Goal: Task Accomplishment & Management: Complete application form

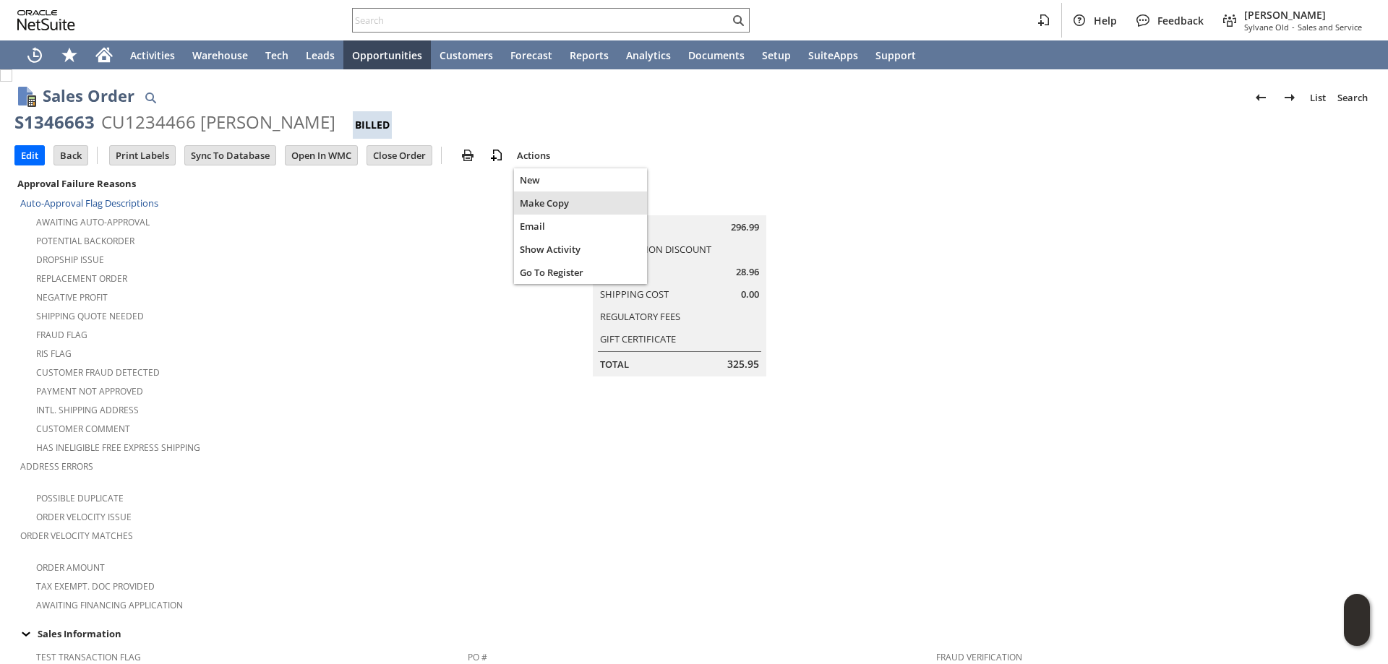
click at [553, 197] on span "Make Copy" at bounding box center [580, 203] width 121 height 13
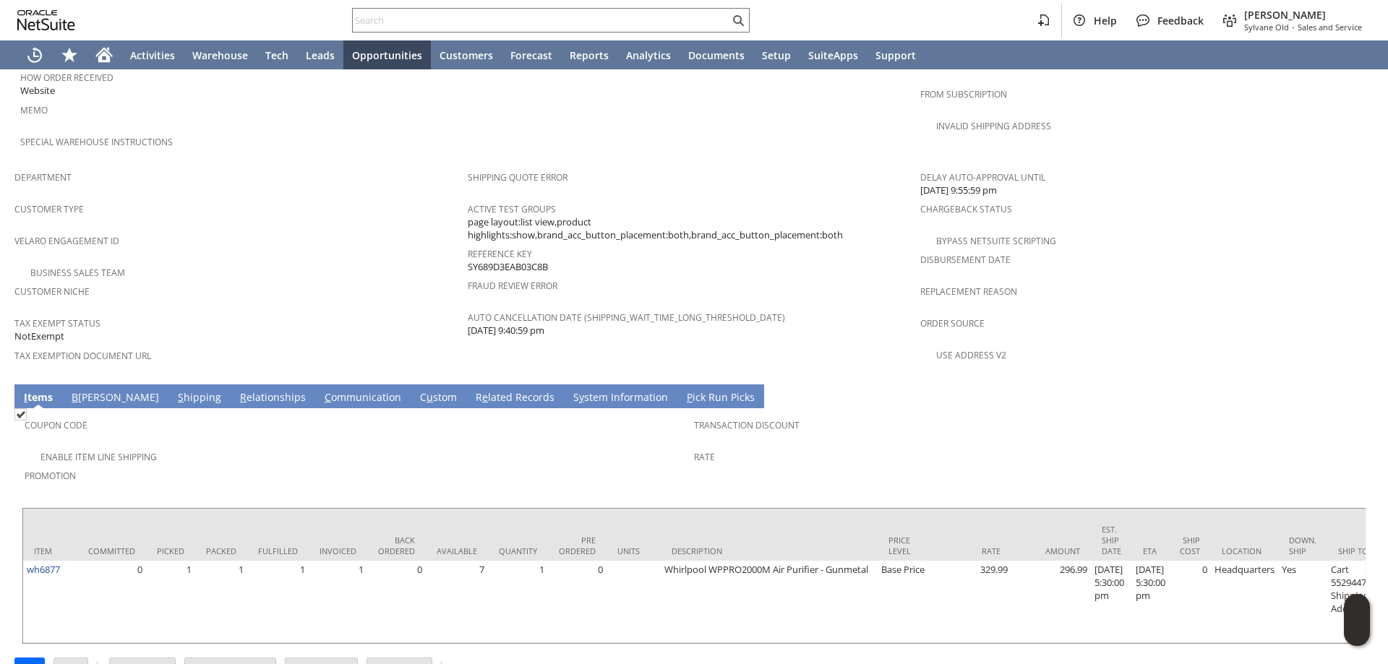
scroll to position [833, 0]
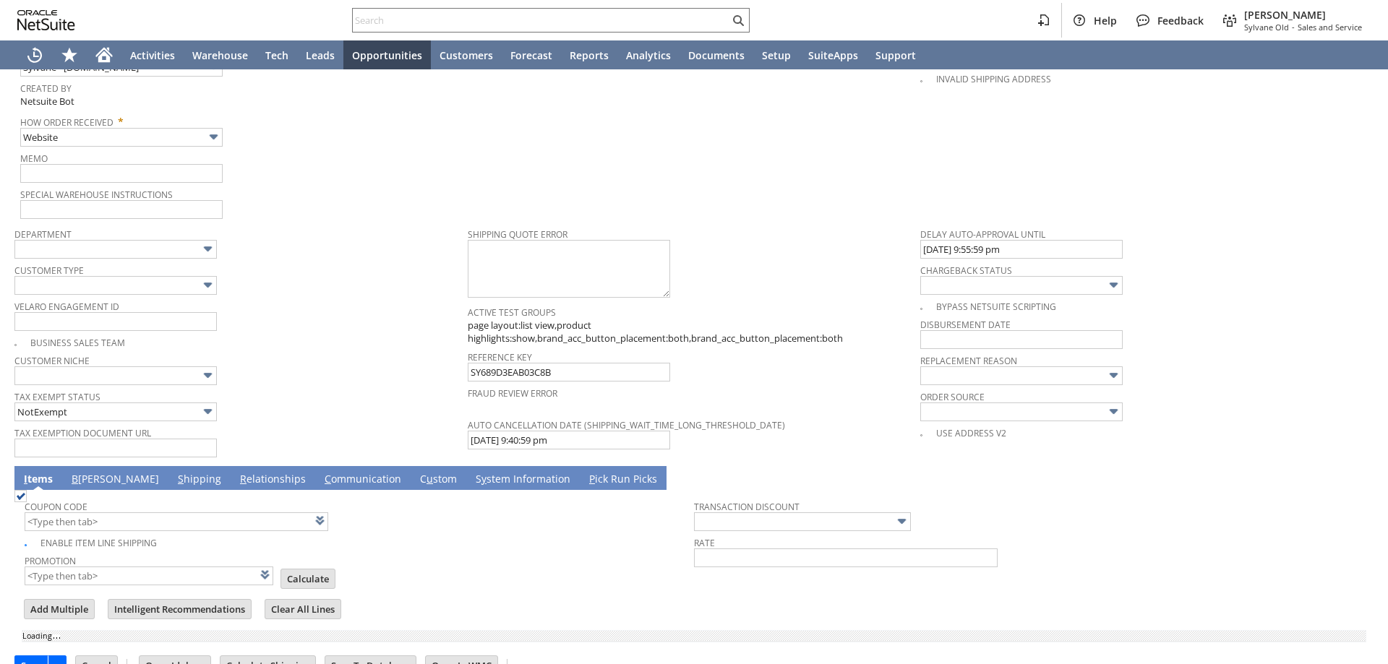
scroll to position [903, 0]
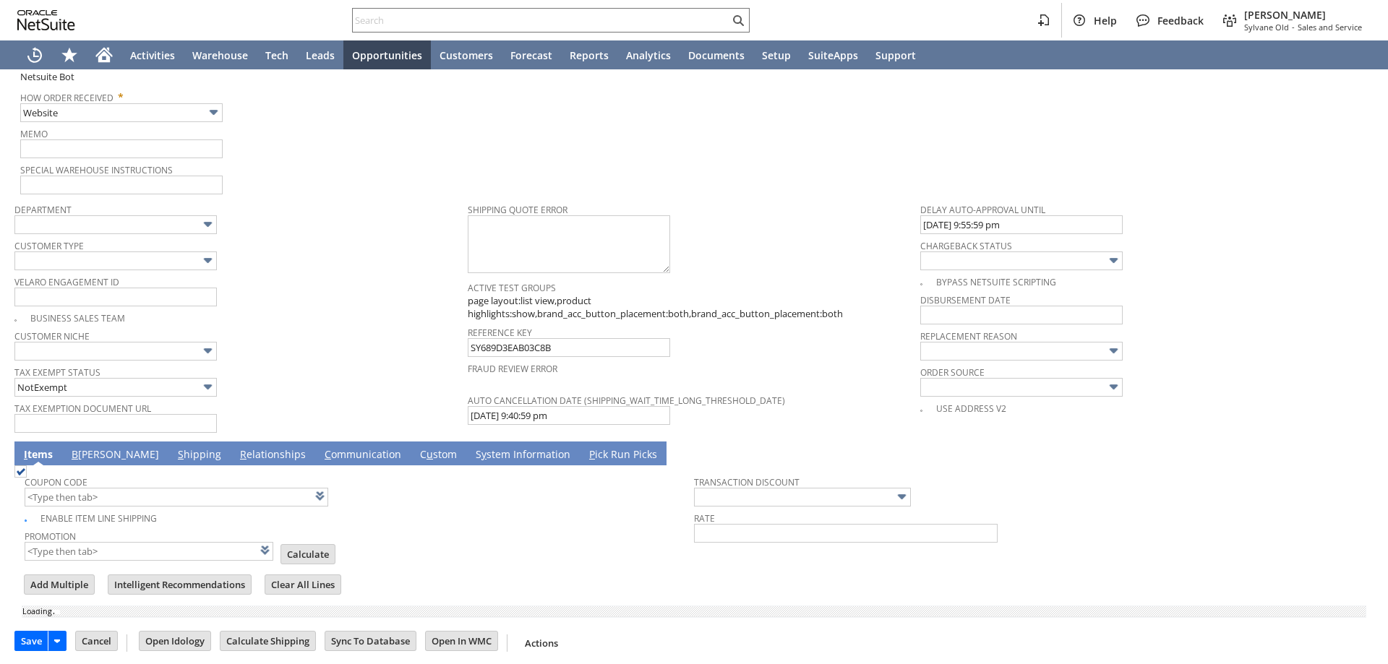
type input "Headquarters - Phone/Fax"
type input "wh6877"
type input "OK"
type input "Make Copy"
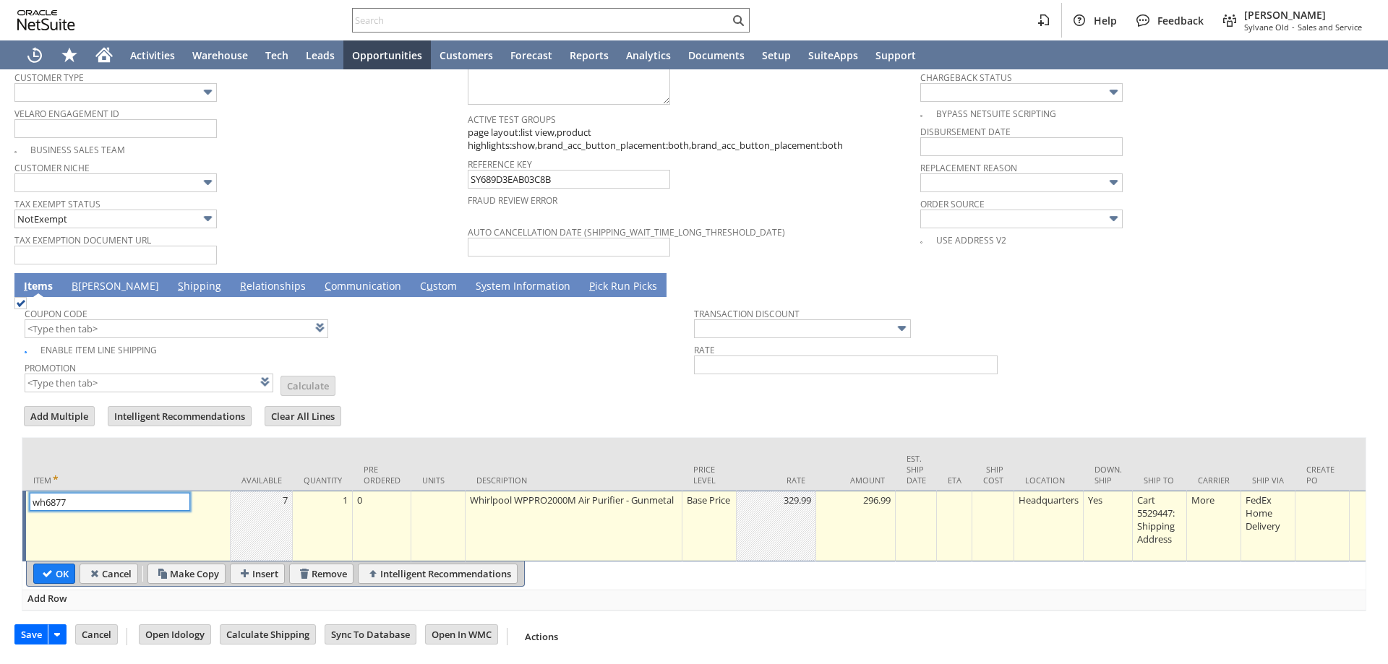
type input "Intelligent Recommendations ⁰"
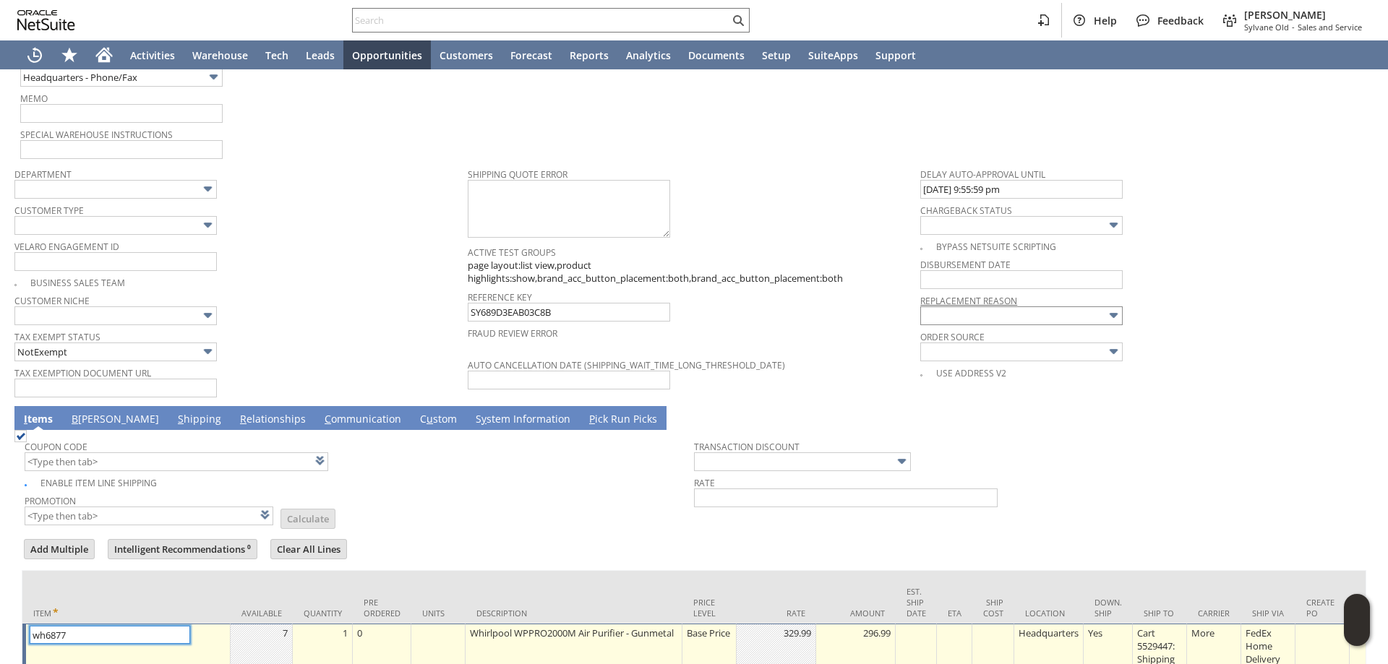
scroll to position [930, 0]
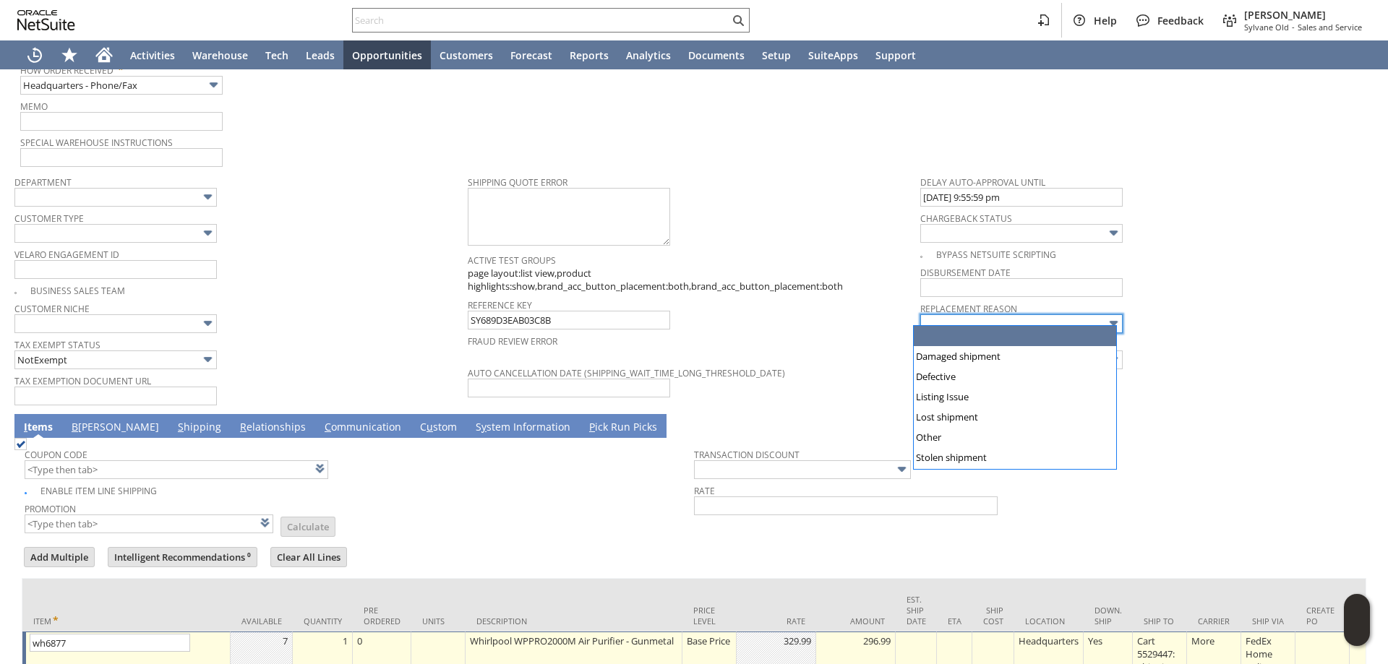
click at [992, 323] on input "text" at bounding box center [1021, 323] width 202 height 19
type input "Damaged shipment"
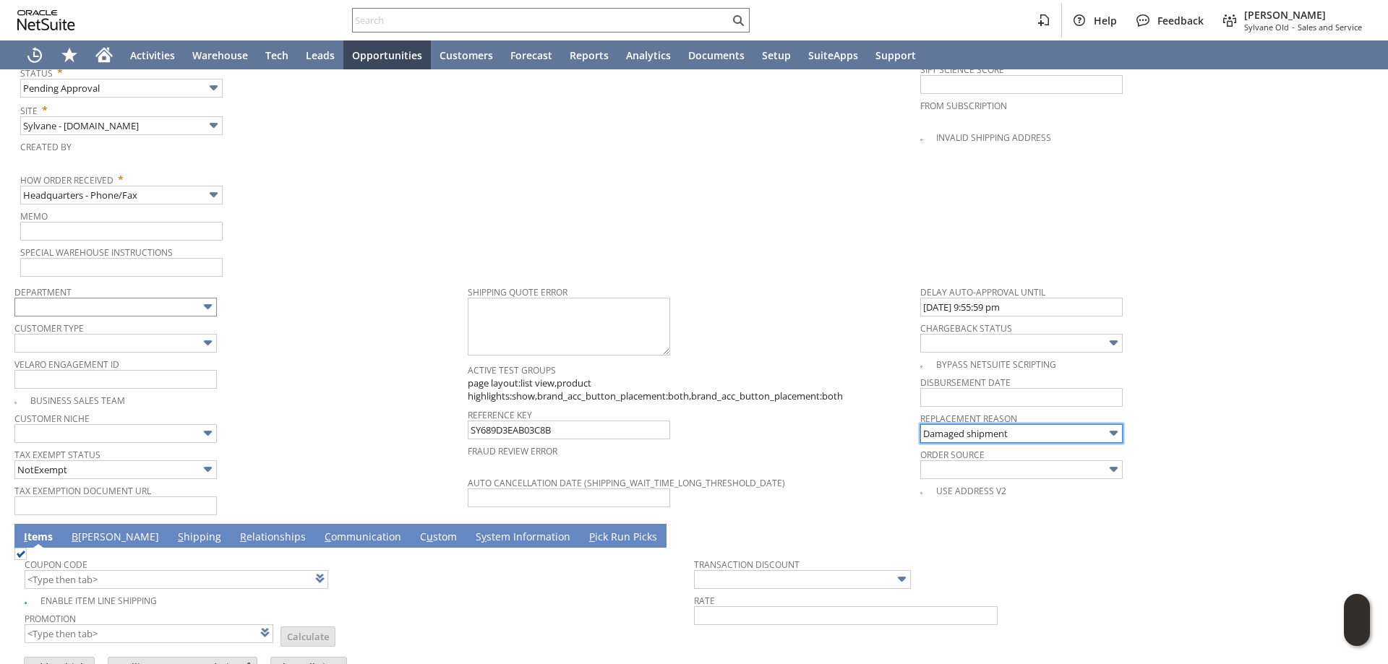
scroll to position [786, 0]
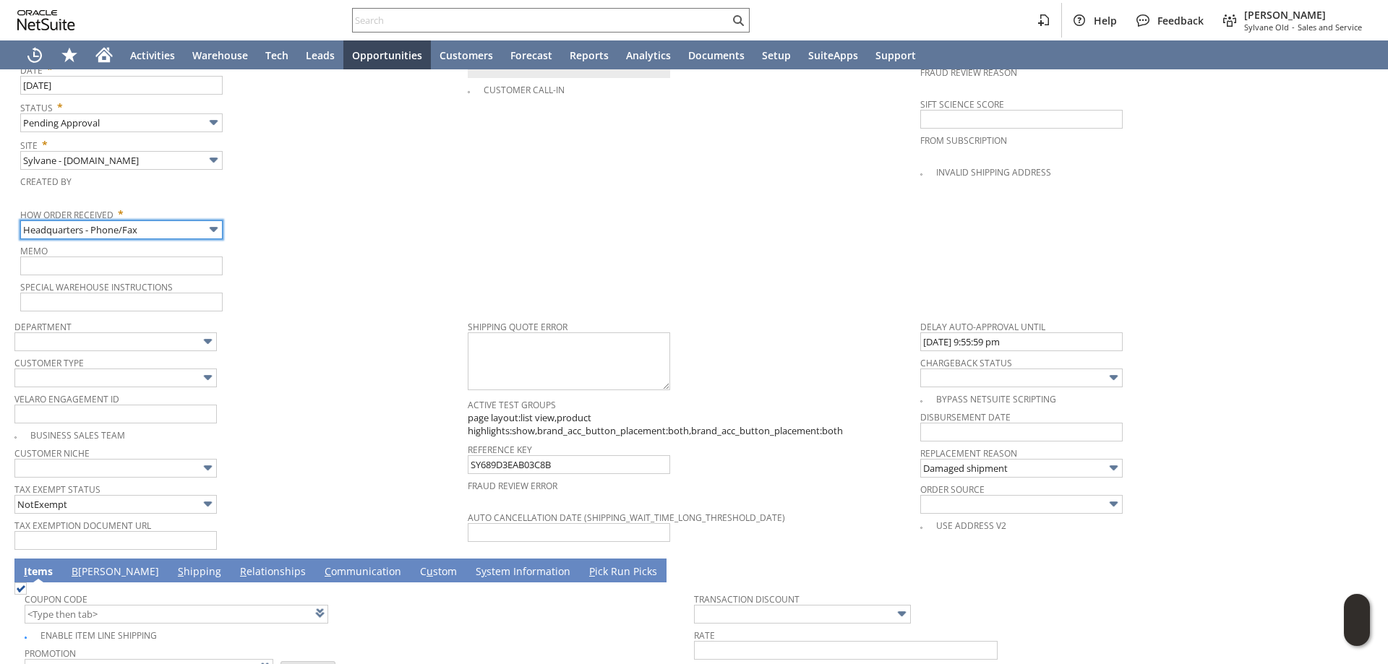
click at [162, 226] on input "Headquarters - Phone/Fax" at bounding box center [121, 229] width 202 height 19
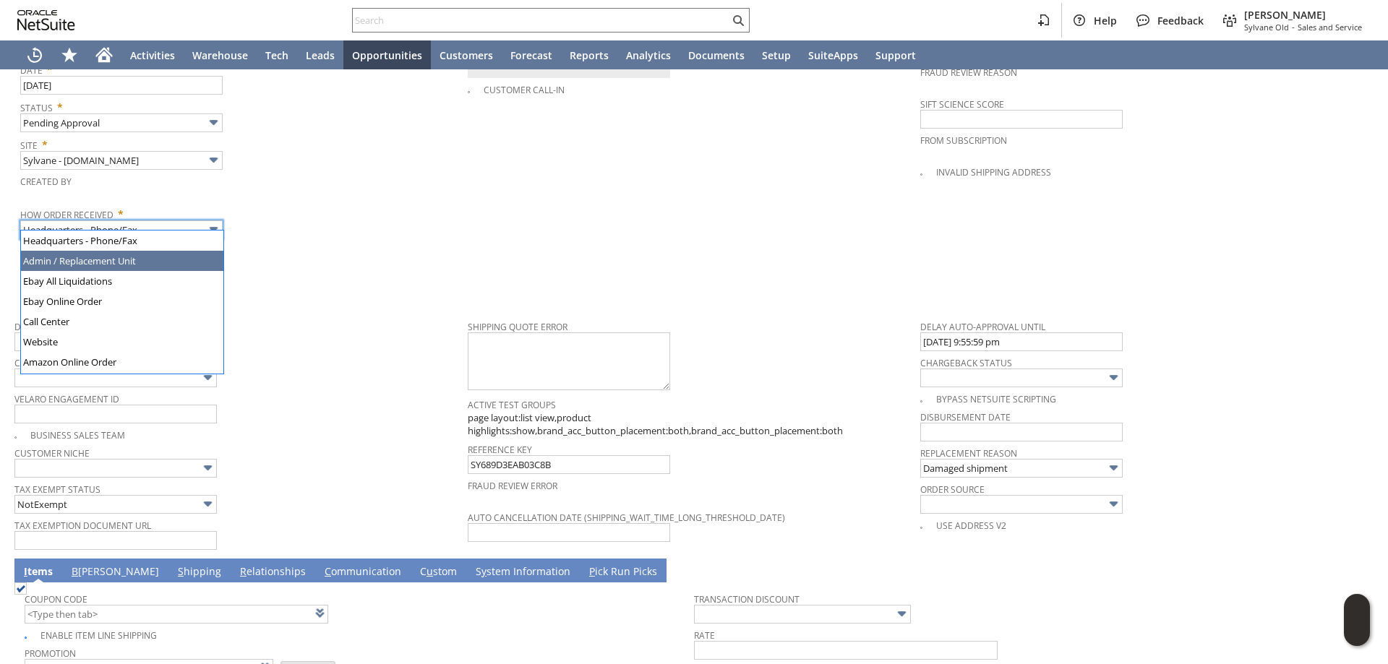
type input "Admin / Replacement Unit"
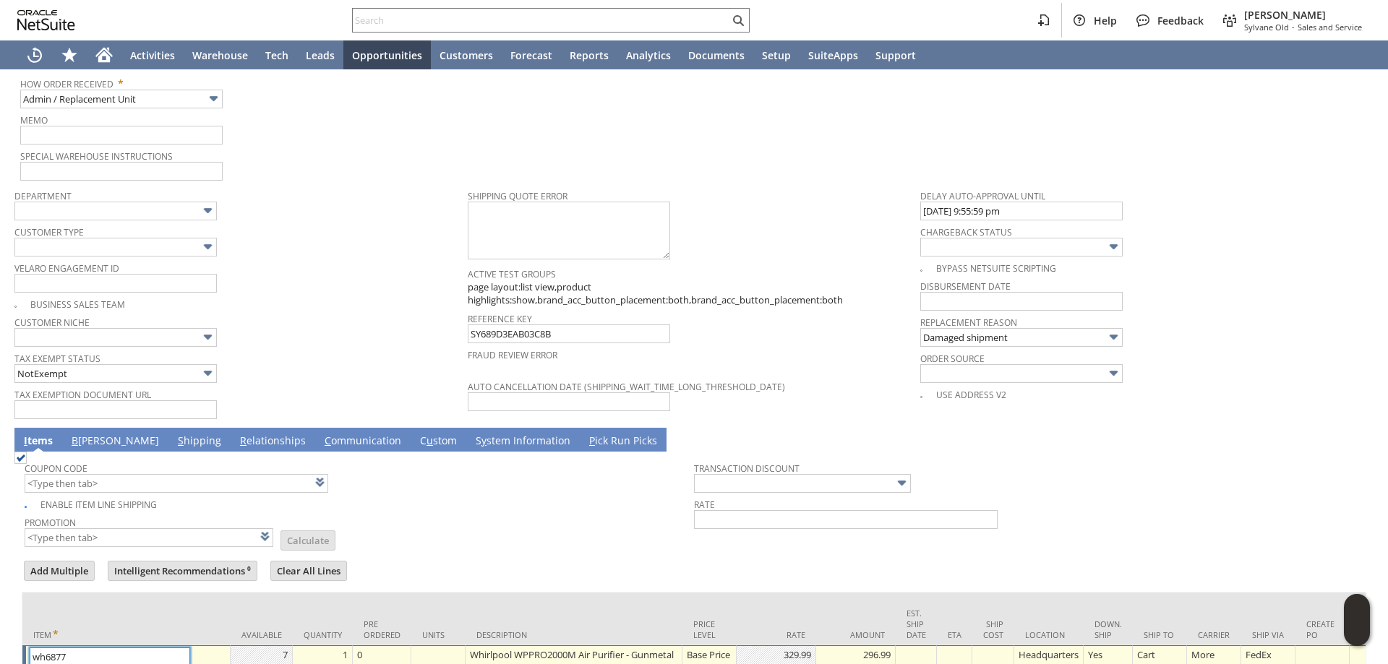
scroll to position [1076, 0]
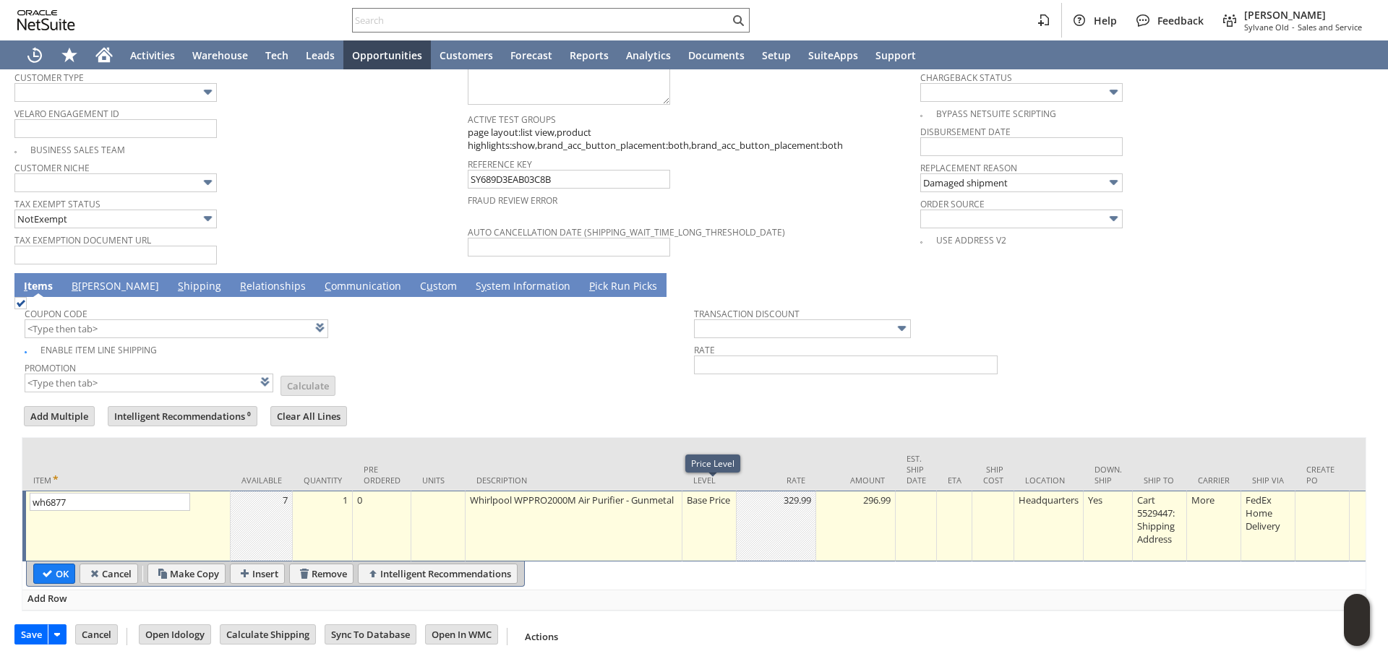
click at [710, 518] on td "Base Price" at bounding box center [709, 526] width 54 height 71
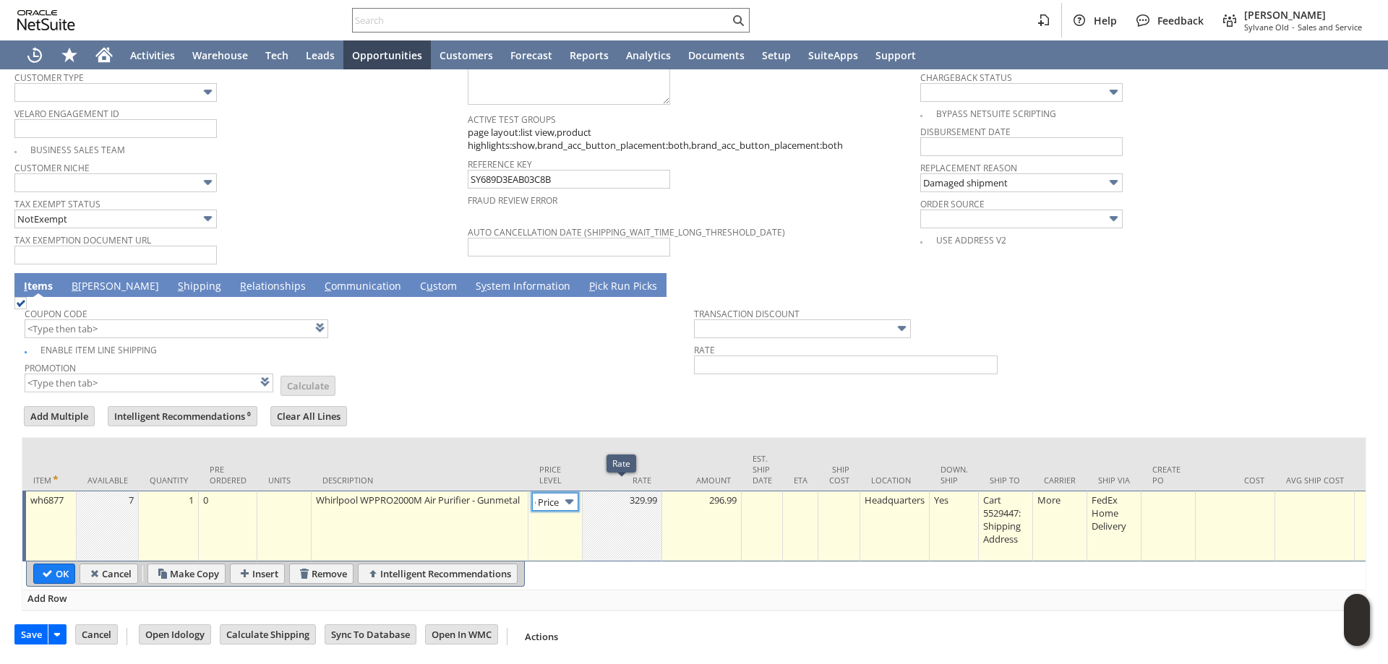
scroll to position [0, 0]
click at [568, 494] on img at bounding box center [569, 502] width 17 height 17
drag, startPoint x: 528, startPoint y: 569, endPoint x: 617, endPoint y: 543, distance: 92.6
type input "Custom"
click at [640, 529] on td at bounding box center [623, 526] width 80 height 71
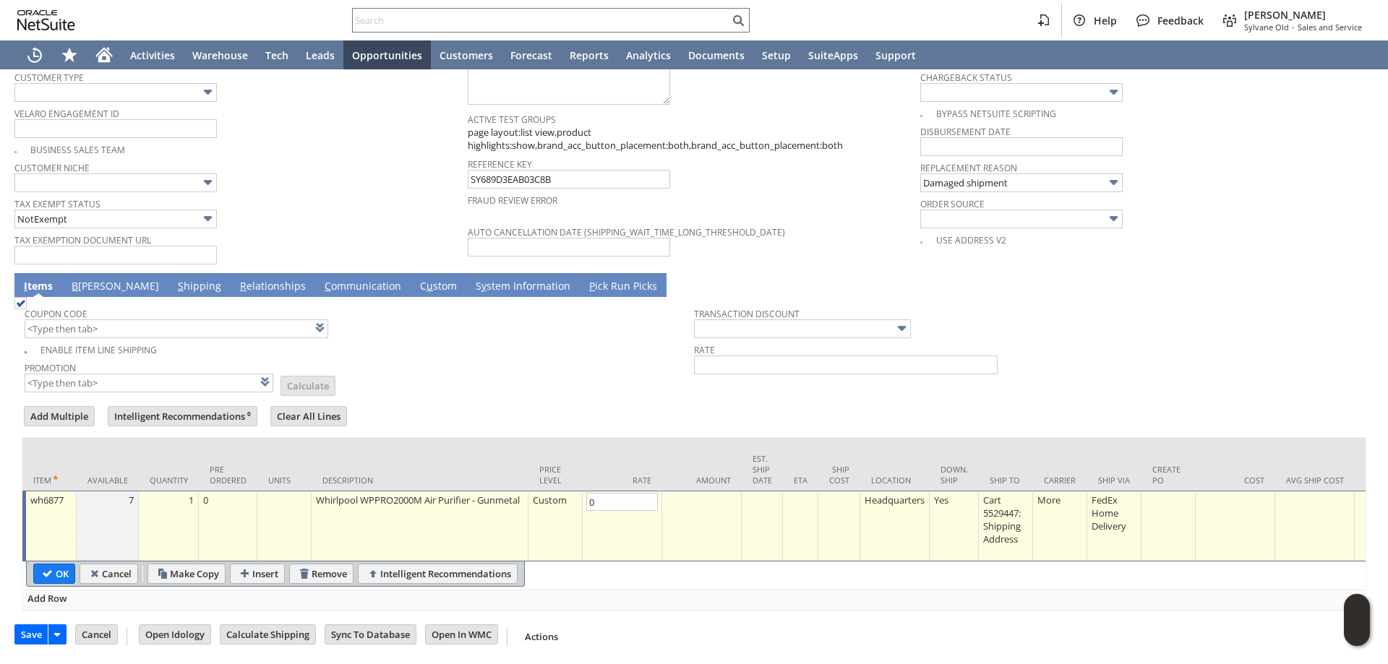
type input "0"
type input "0.00"
click at [731, 507] on td "0.00" at bounding box center [702, 526] width 80 height 71
type input "0.00"
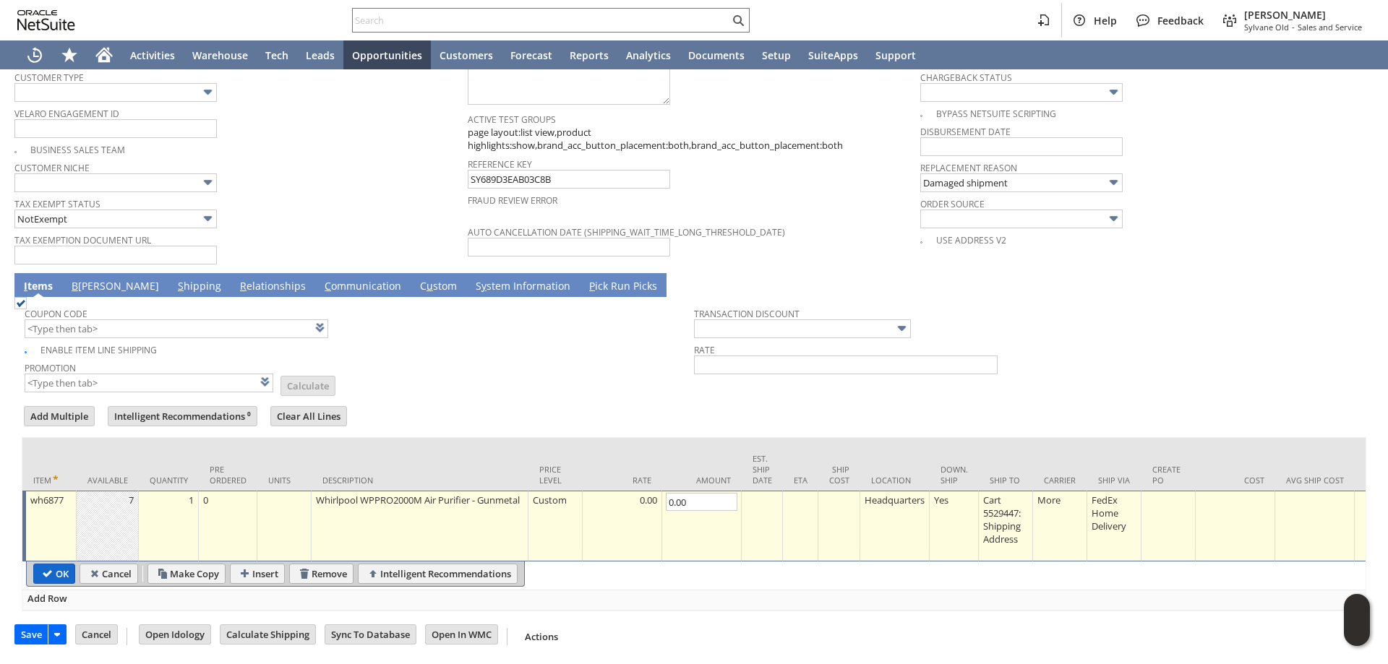
click at [66, 567] on input "OK" at bounding box center [54, 573] width 40 height 19
type input "Add"
type input "Copy Previous"
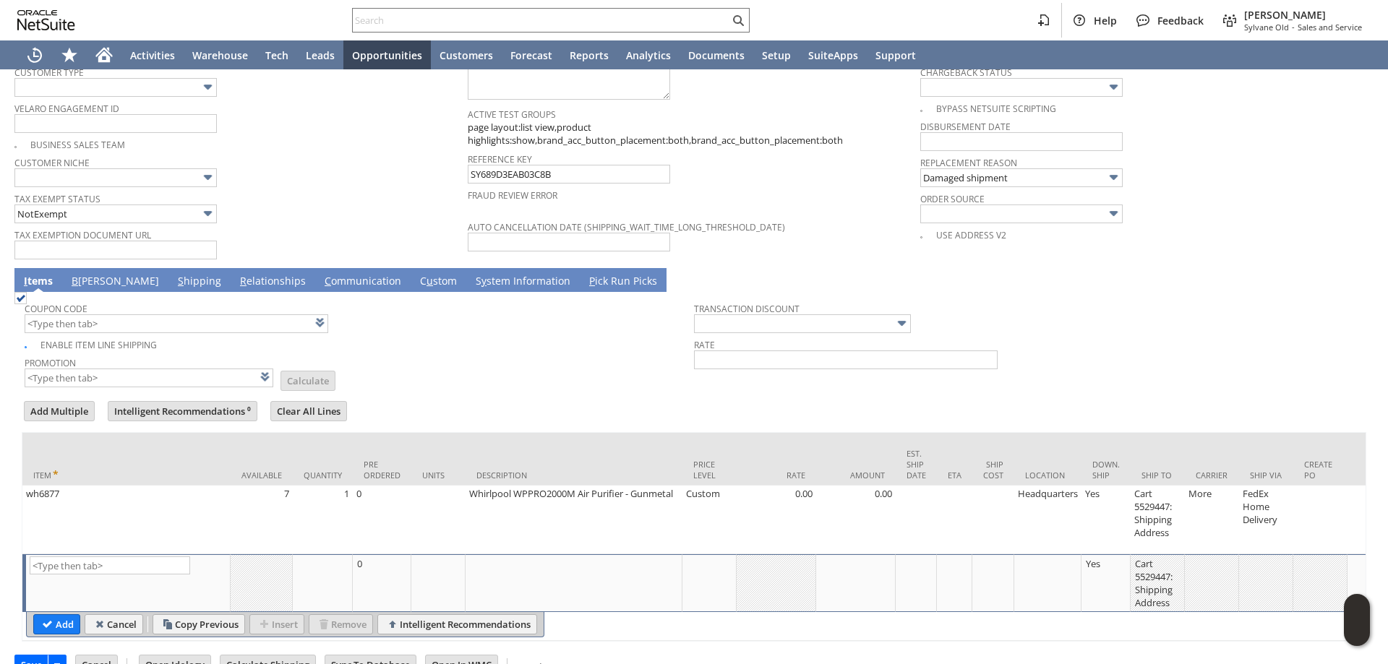
click at [94, 274] on link "B [PERSON_NAME]" at bounding box center [115, 282] width 95 height 16
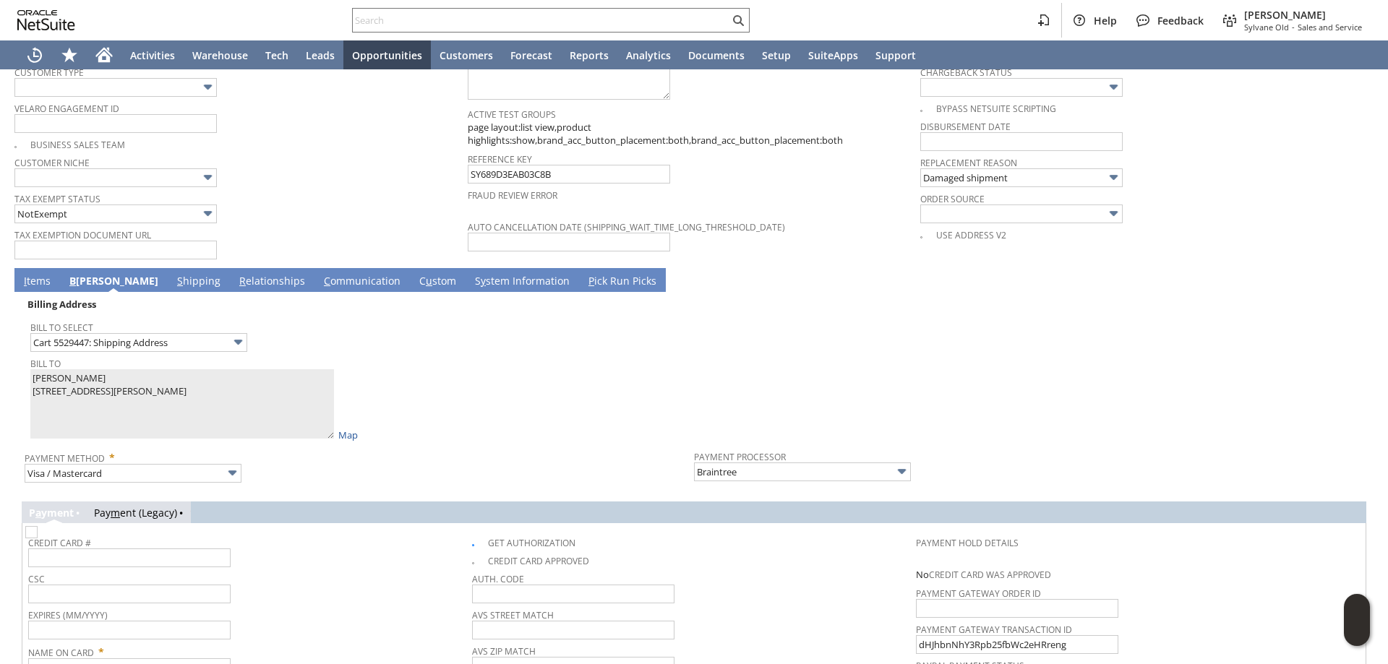
drag, startPoint x: 478, startPoint y: 533, endPoint x: 430, endPoint y: 523, distance: 48.8
click at [38, 533] on img at bounding box center [31, 532] width 12 height 12
checkbox input "false"
click at [25, 372] on td "Bill To Select Cart 5529447: Shipping Address Bill To [PERSON_NAME] [STREET_ADD…" at bounding box center [359, 378] width 669 height 129
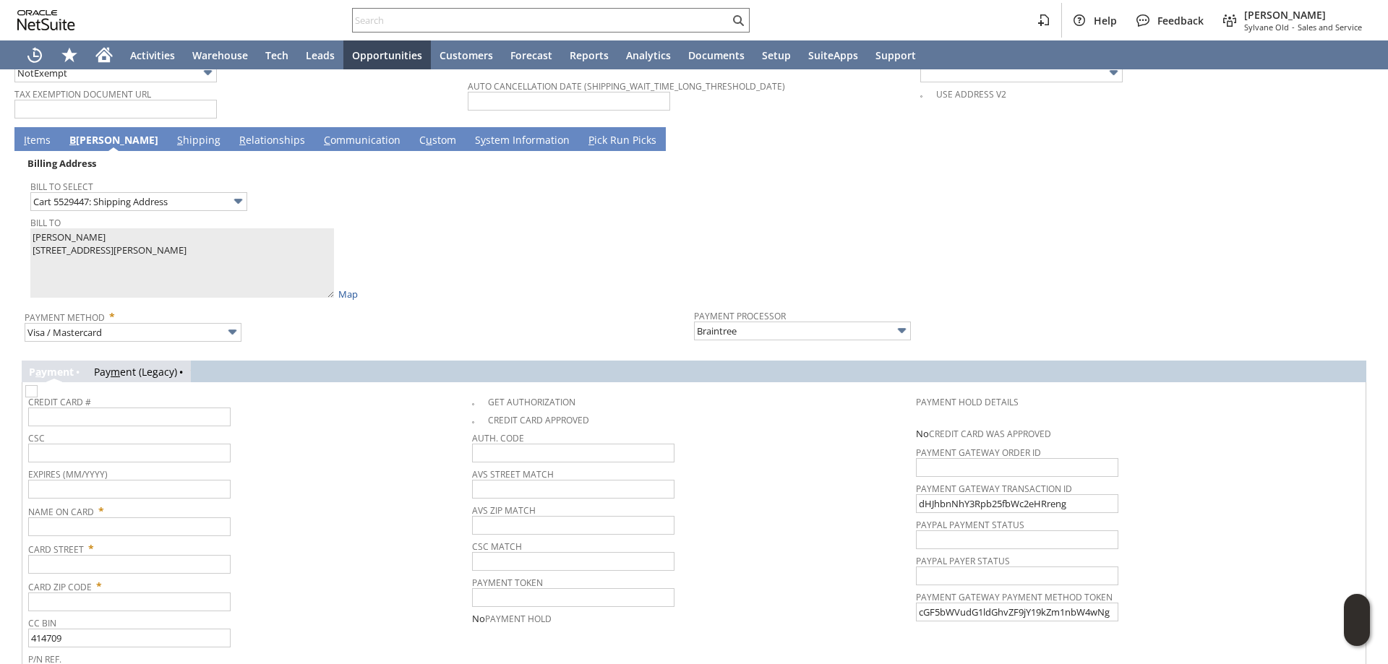
scroll to position [1221, 0]
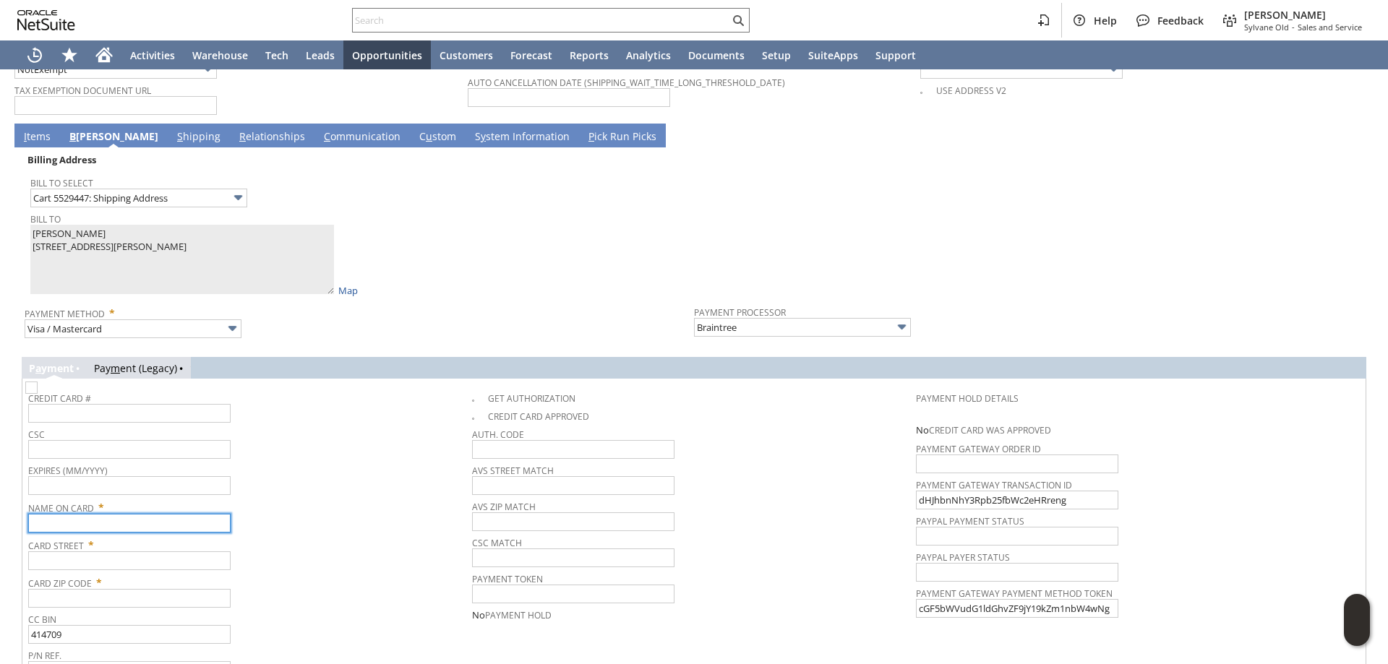
click at [98, 514] on input "text" at bounding box center [129, 523] width 202 height 19
paste input "[PERSON_NAME]"
type input "[PERSON_NAME]"
click at [100, 563] on input "text" at bounding box center [129, 560] width 202 height 19
paste input "[STREET_ADDRESS][PERSON_NAME]"
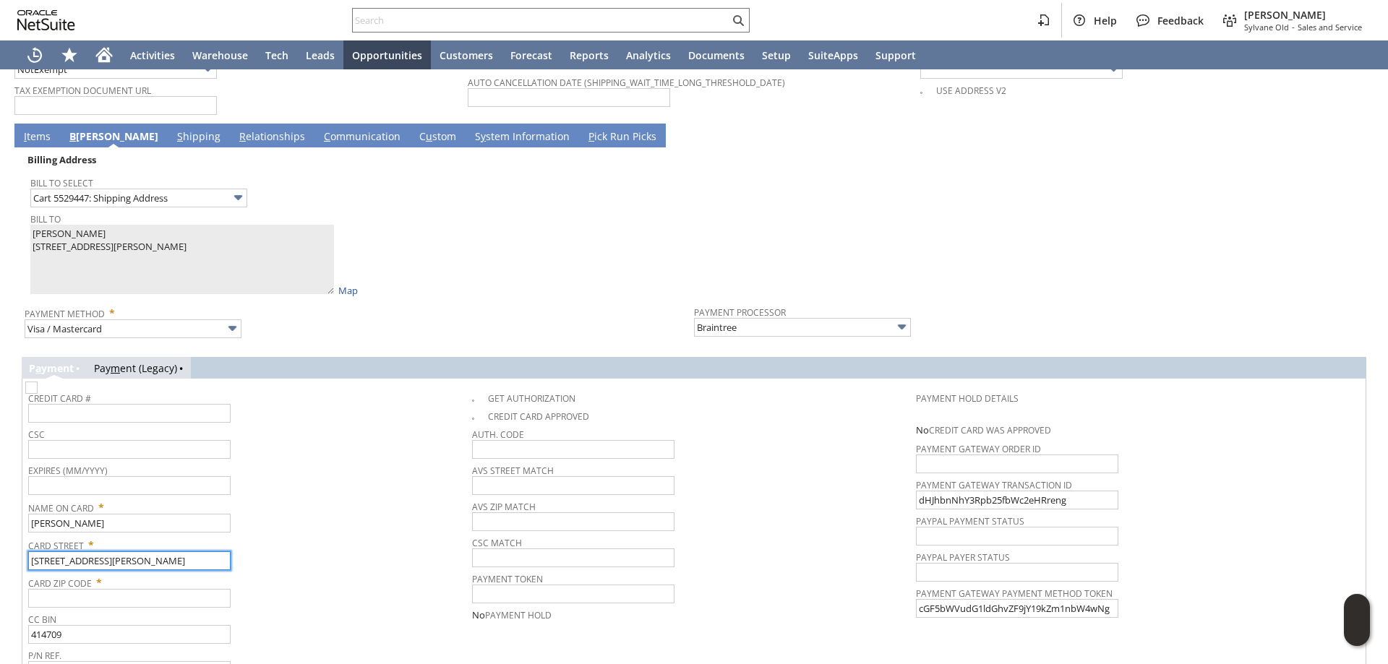
type input "[STREET_ADDRESS][PERSON_NAME]"
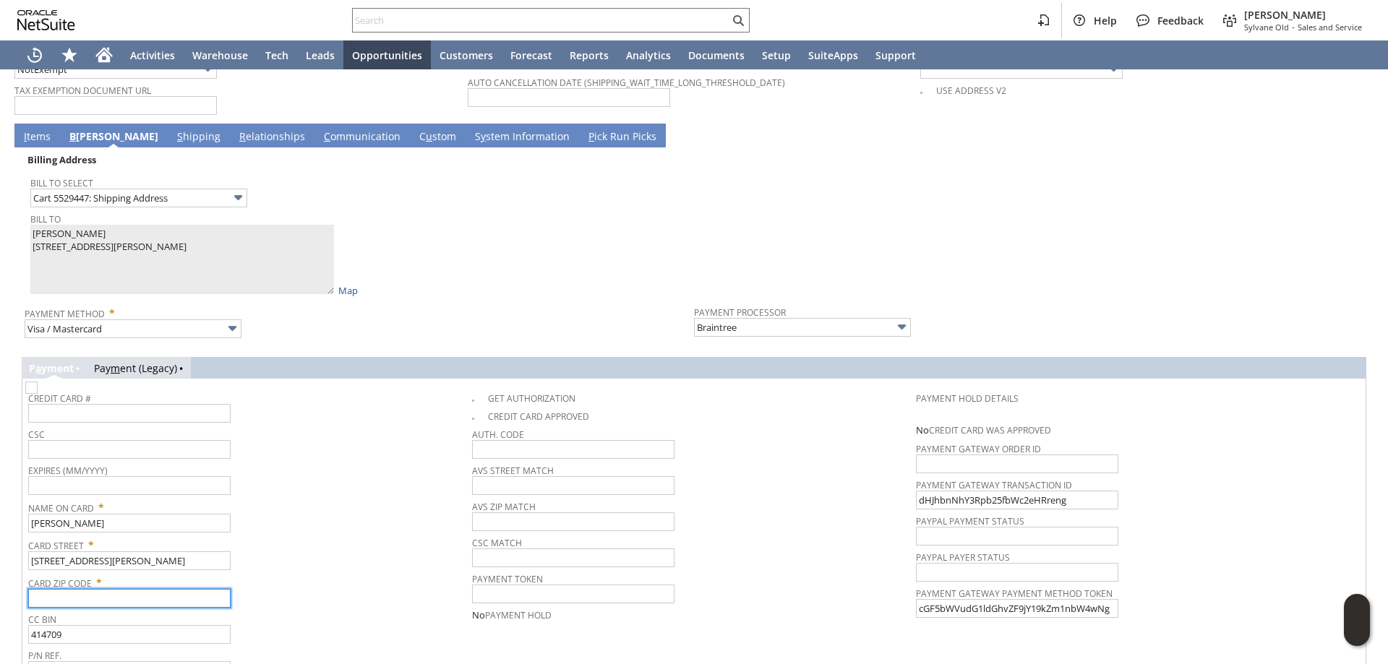
click at [87, 598] on input "text" at bounding box center [129, 598] width 202 height 19
paste input "91780"
type input "91780"
click at [371, 572] on span "Card Zip Code *" at bounding box center [246, 580] width 437 height 17
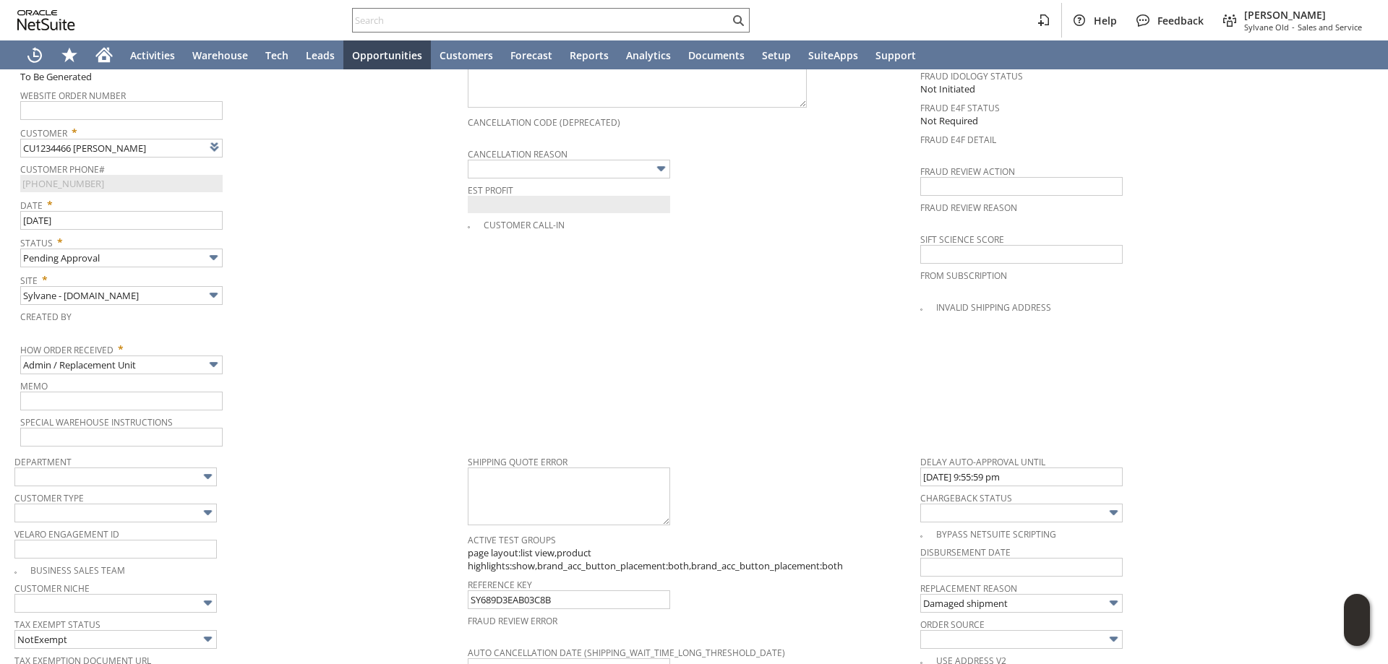
scroll to position [643, 0]
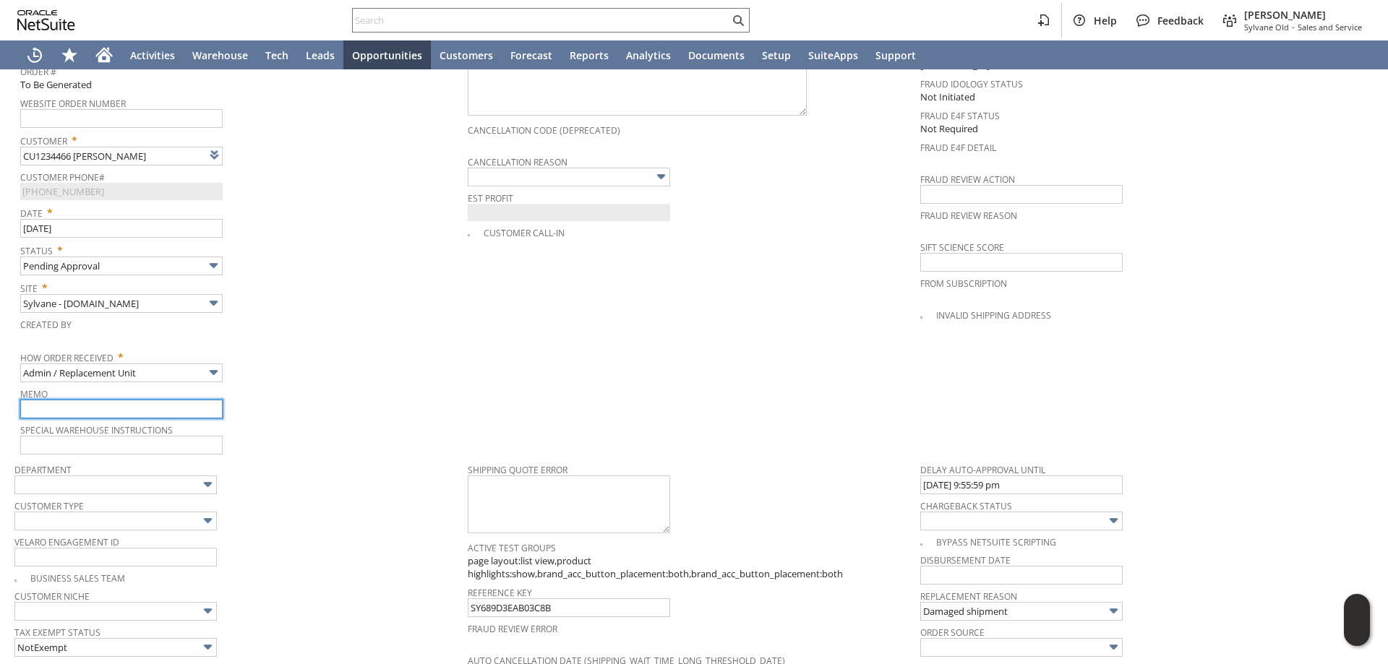
click at [103, 405] on input "text" at bounding box center [121, 409] width 202 height 19
drag, startPoint x: 119, startPoint y: 398, endPoint x: 0, endPoint y: 400, distance: 119.3
click at [0, 400] on div "Sales Order List Search More Add To Shortcuts To Be Generated Billed Go Save Sa…" at bounding box center [694, 373] width 1388 height 1892
type input "Replacement order / damage claim filed"
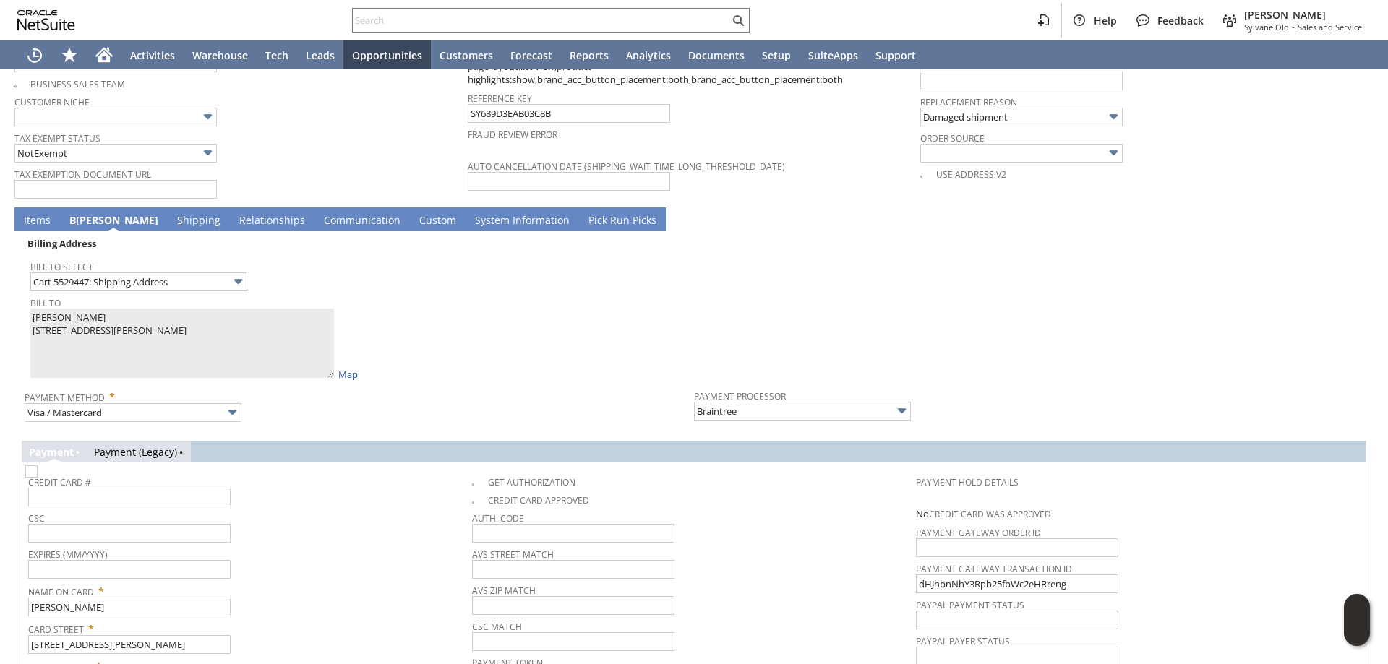
scroll to position [1076, 0]
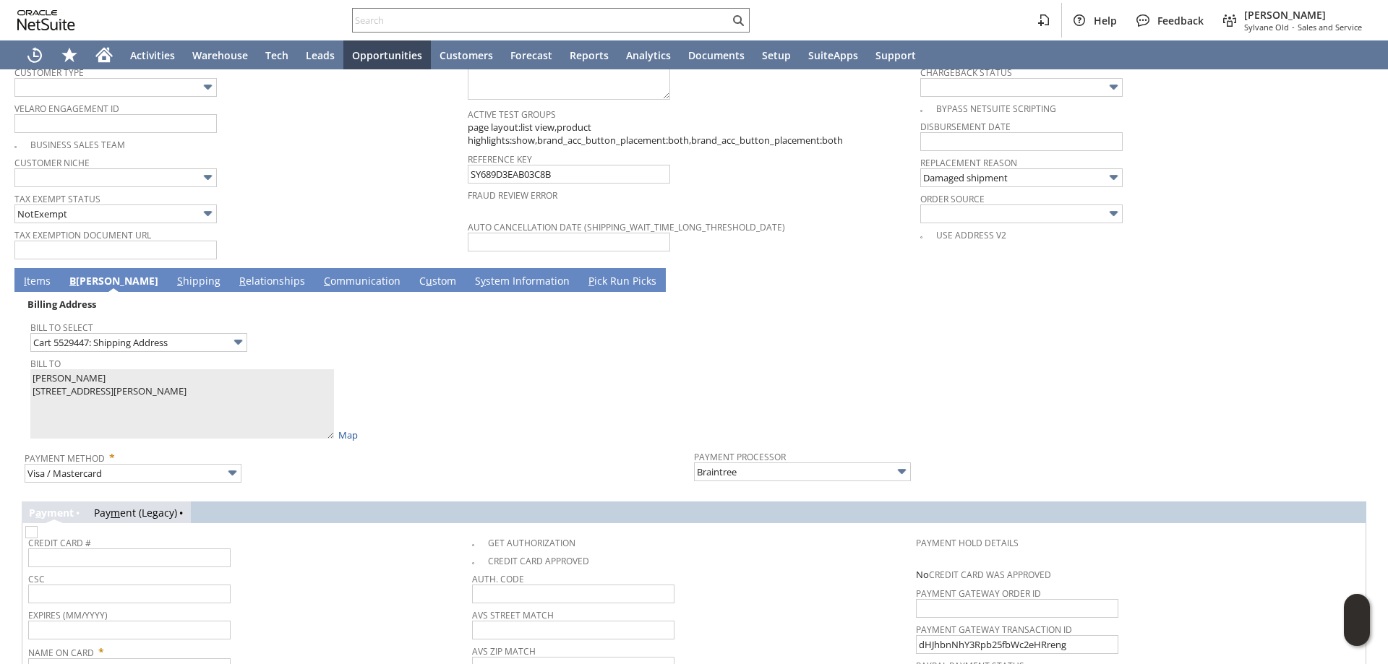
click at [41, 274] on link "I tems" at bounding box center [37, 282] width 34 height 16
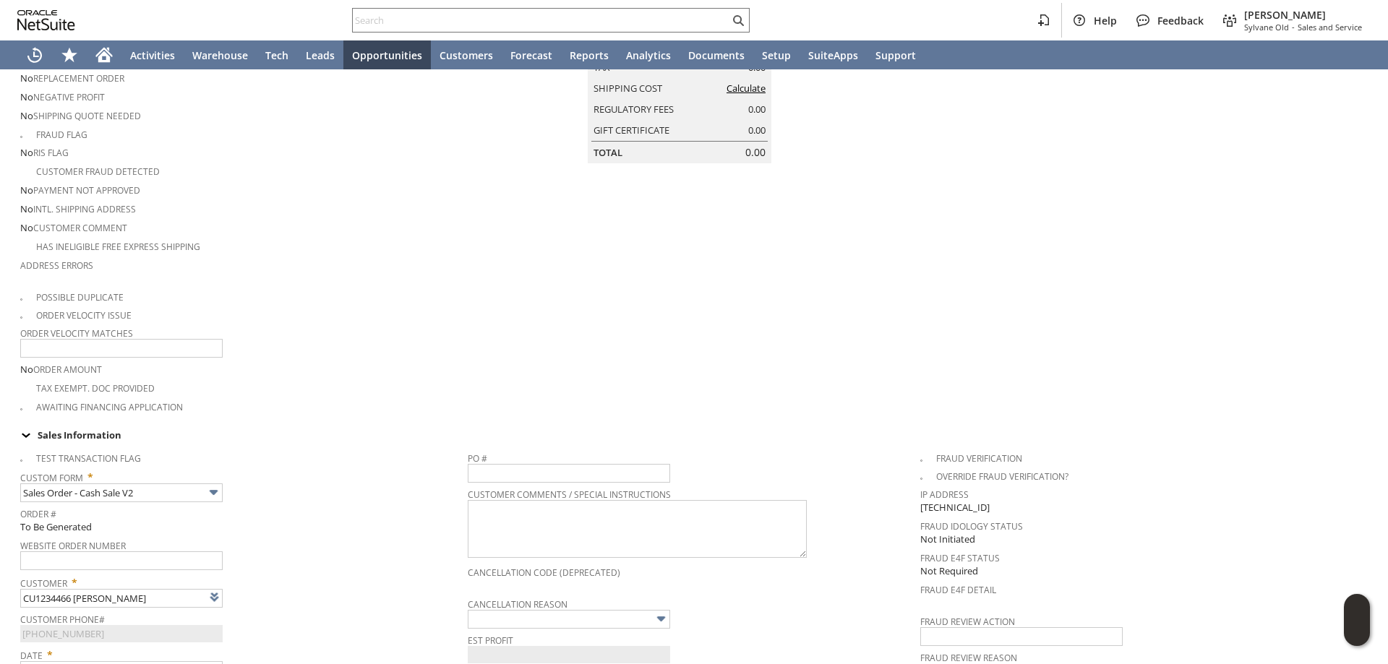
scroll to position [0, 0]
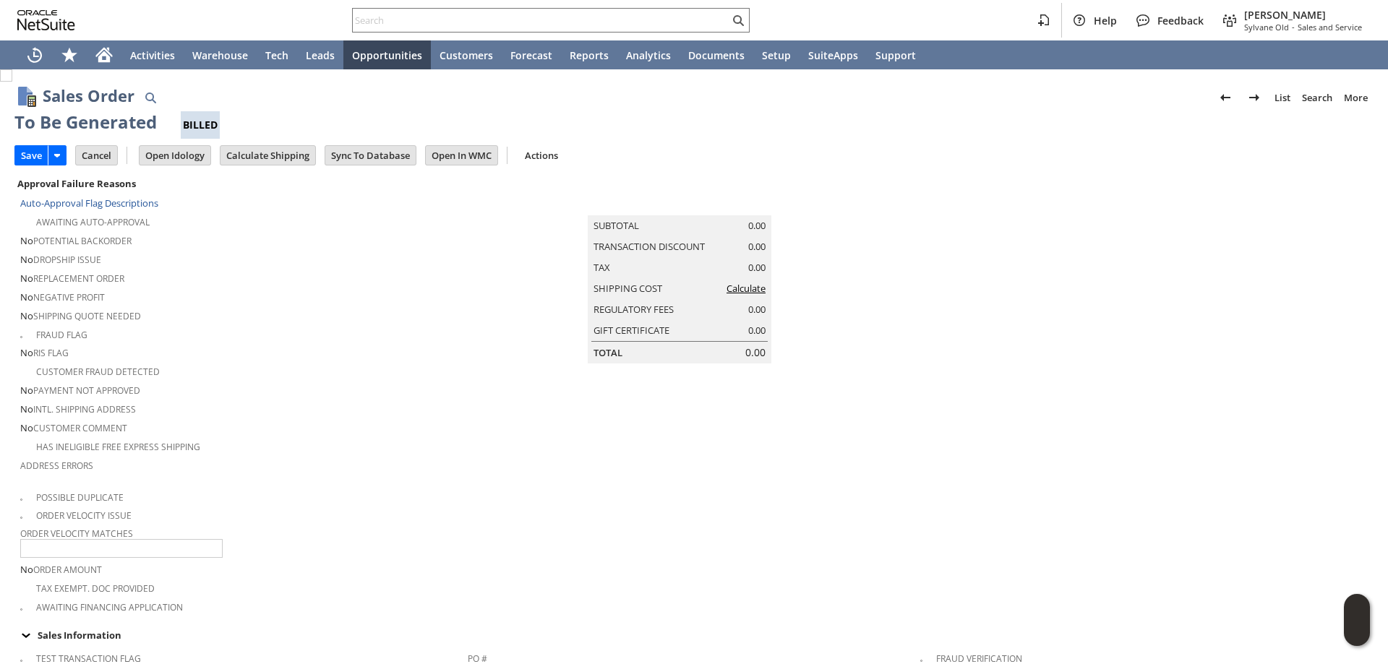
click at [752, 295] on link "Calculate" at bounding box center [745, 288] width 39 height 13
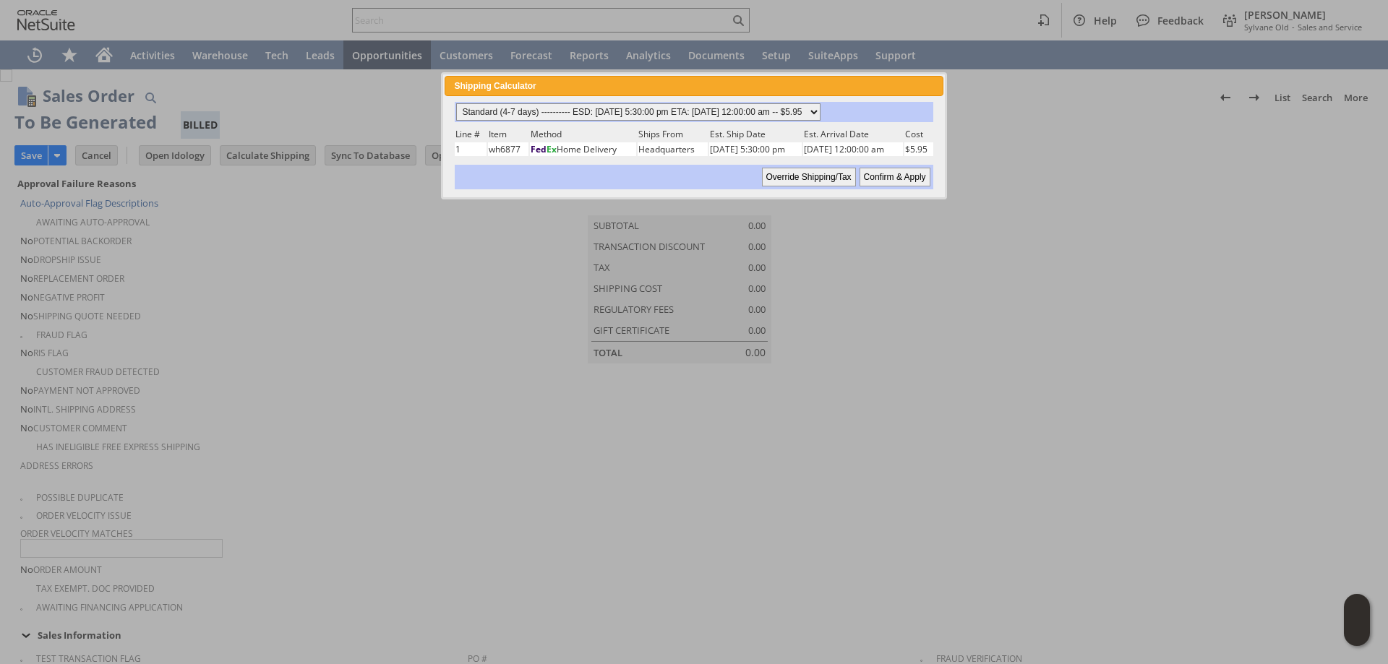
click at [813, 117] on select "Standard (4-7 days) ---------- ESD: [DATE] 5:30:00 pm ETA: [DATE] 12:00:00 am -…" at bounding box center [638, 111] width 364 height 17
click at [828, 179] on input "Override Shipping/Tax" at bounding box center [809, 177] width 94 height 19
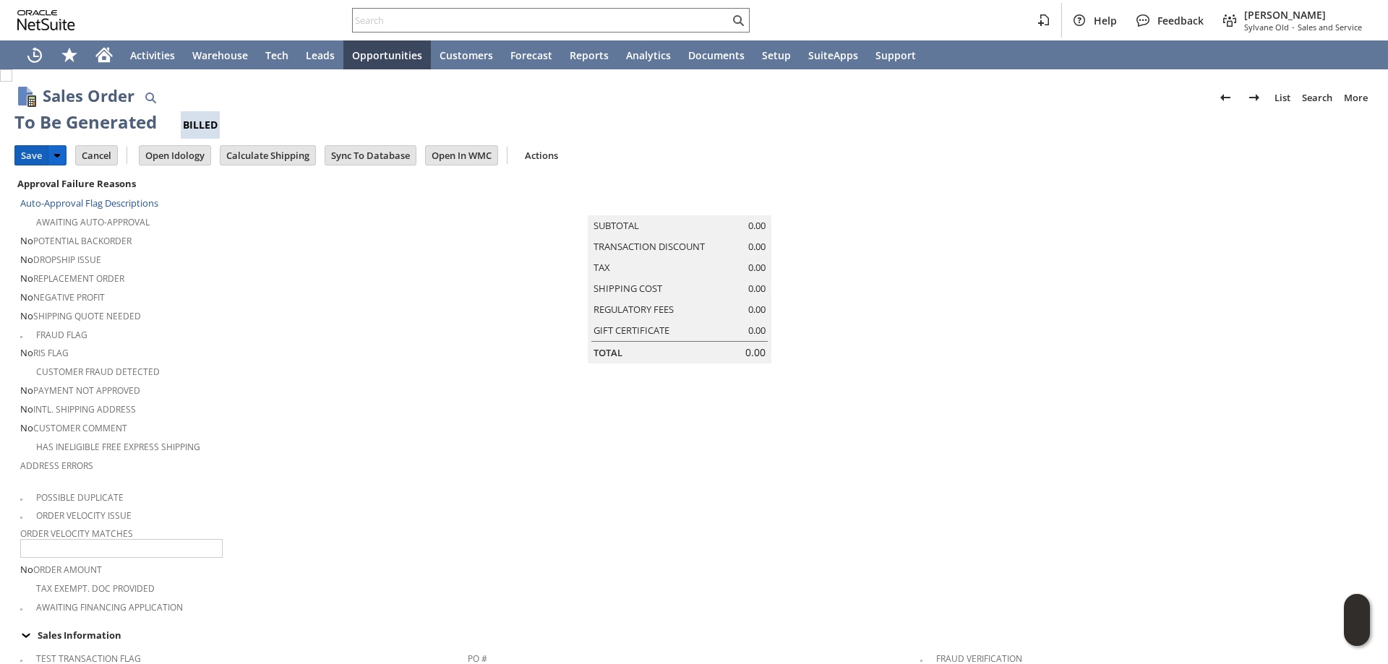
click at [33, 159] on input "Save" at bounding box center [31, 155] width 33 height 19
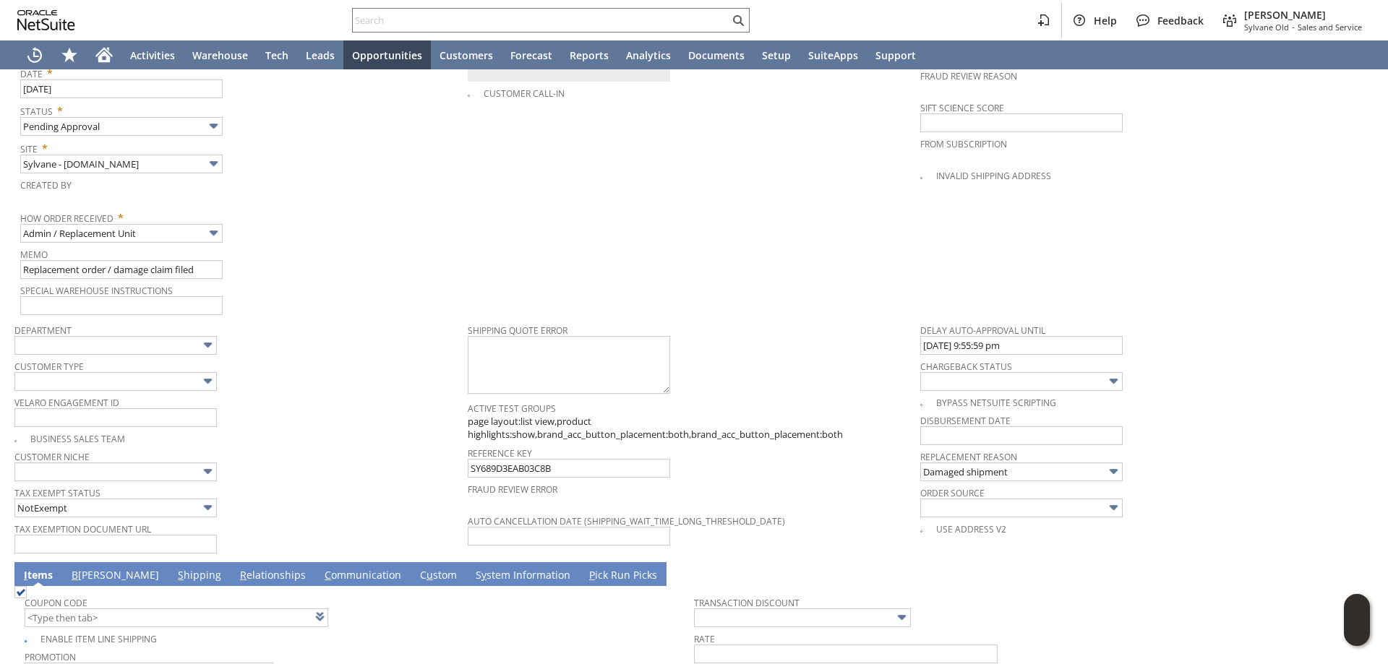
scroll to position [604, 0]
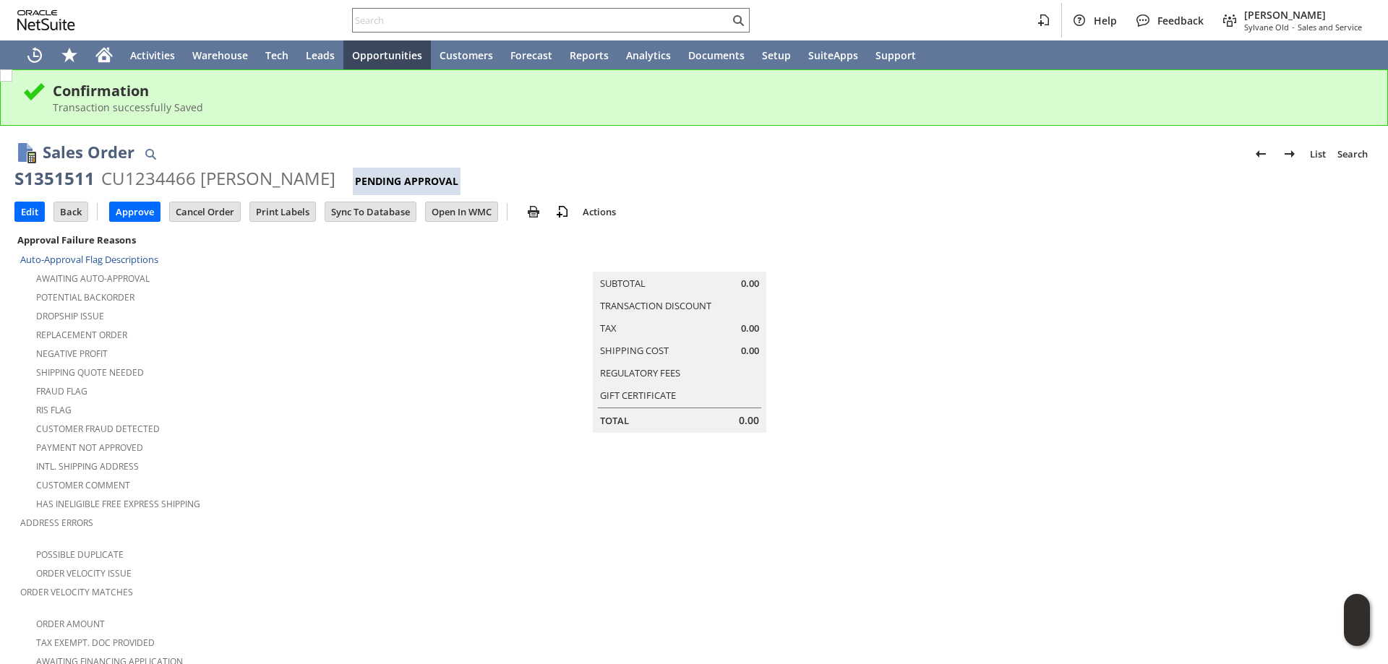
click at [783, 584] on td "Summary Subtotal 0.00 Transaction Discount Tax 0.00 Shipping Cost 0.00 Regulato…" at bounding box center [694, 450] width 453 height 439
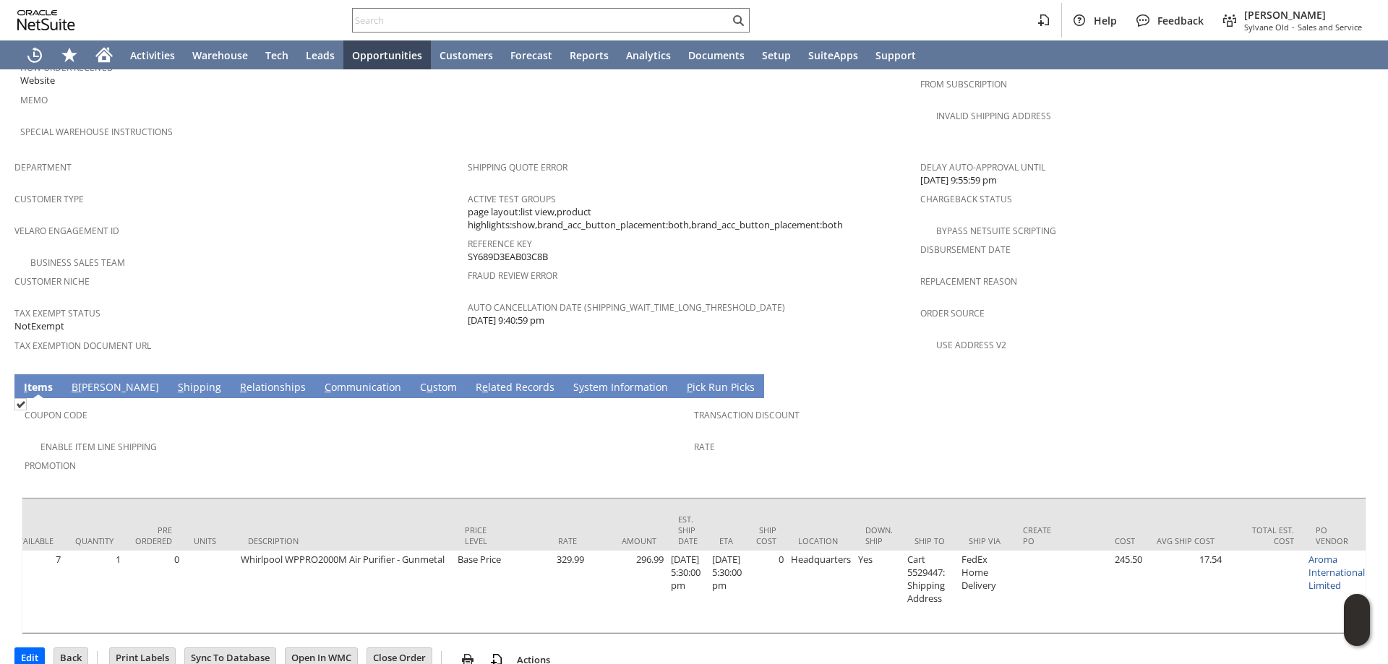
scroll to position [0, 421]
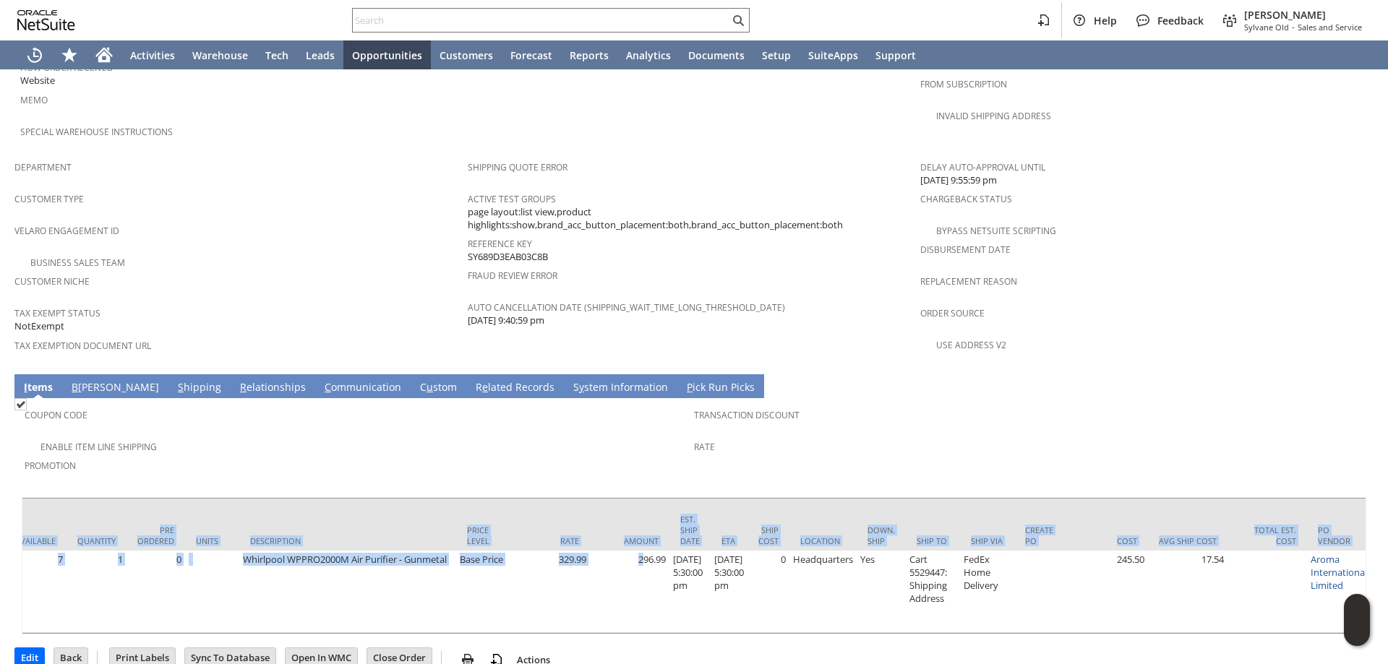
drag, startPoint x: 639, startPoint y: 599, endPoint x: 627, endPoint y: 603, distance: 12.1
click at [627, 603] on div "Item Committed Picked Packed Fulfilled Invoiced Back Ordered Available Quantity…" at bounding box center [694, 565] width 1344 height 137
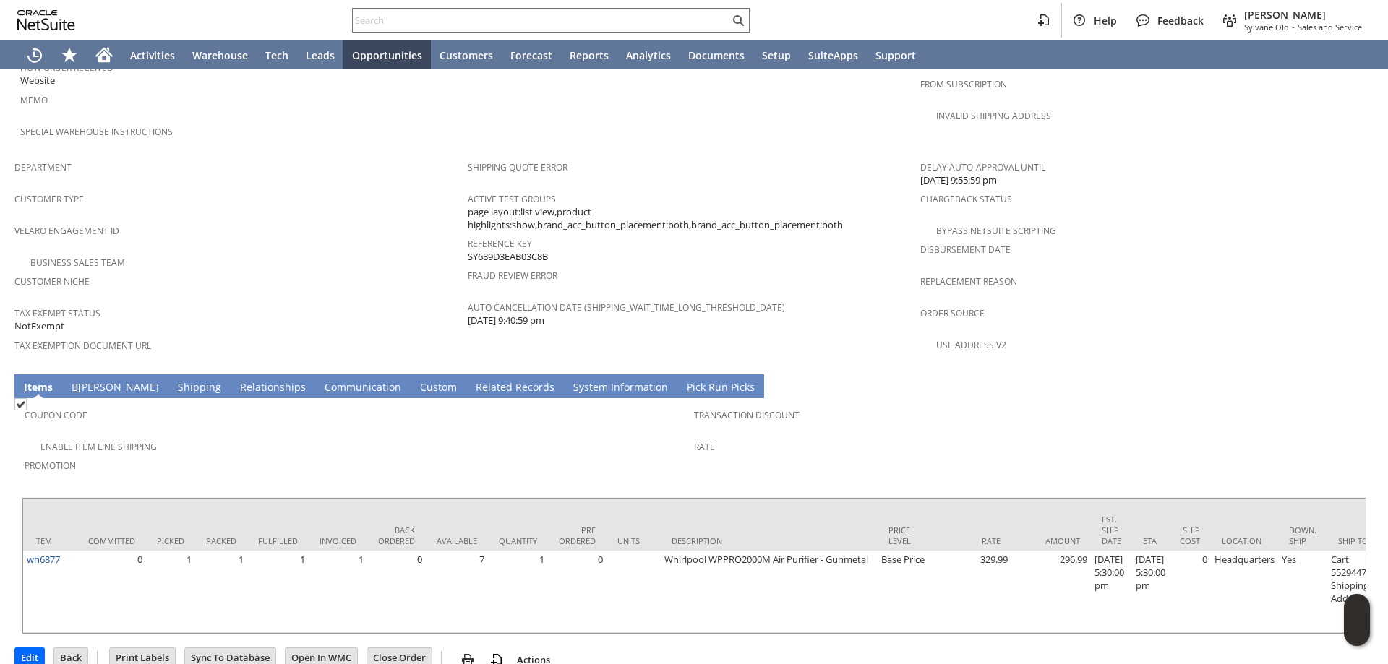
click at [442, 437] on div "Enable Item Line Shipping" at bounding box center [359, 445] width 669 height 17
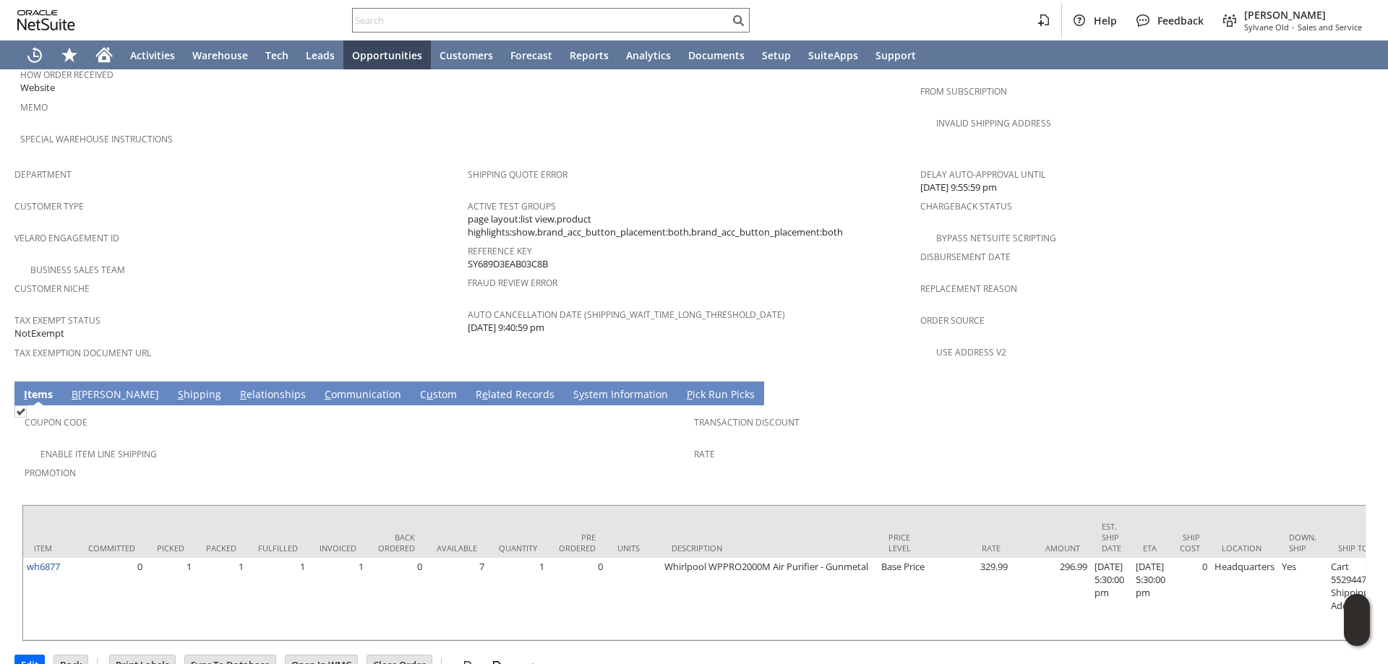
scroll to position [833, 0]
